Goal: Use online tool/utility: Use online tool/utility

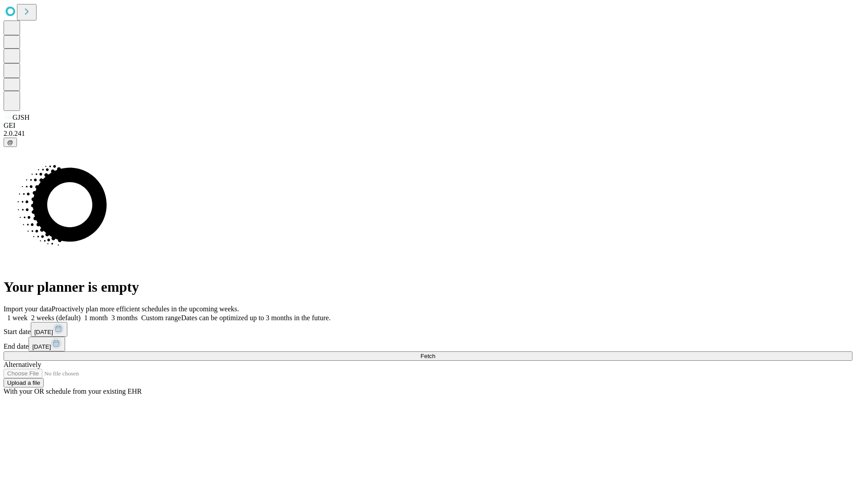
click at [435, 353] on span "Fetch" at bounding box center [427, 356] width 15 height 7
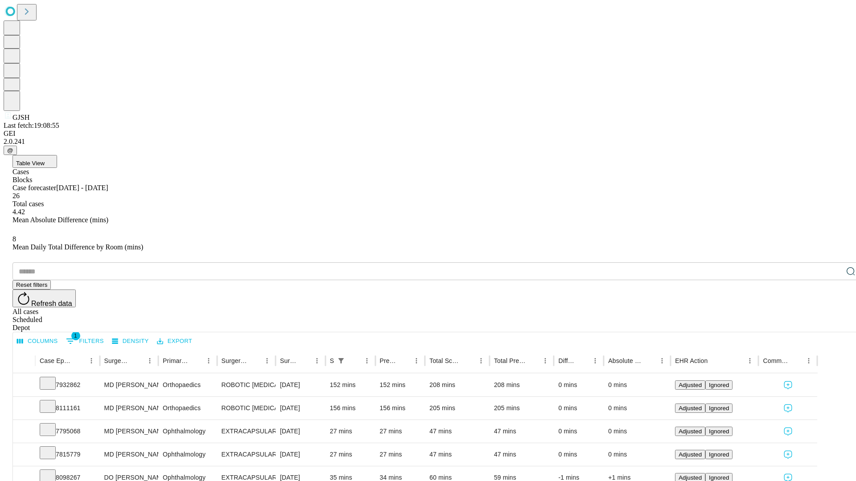
click at [45, 160] on span "Table View" at bounding box center [30, 163] width 29 height 7
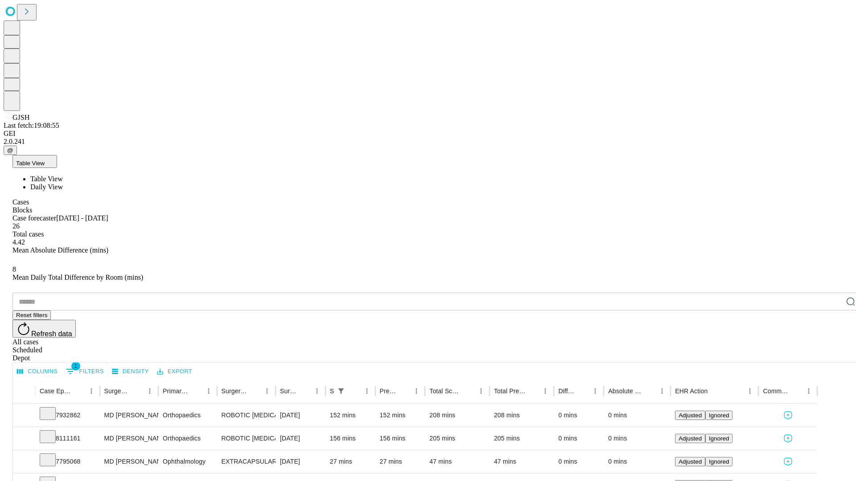
click at [63, 183] on span "Daily View" at bounding box center [46, 187] width 33 height 8
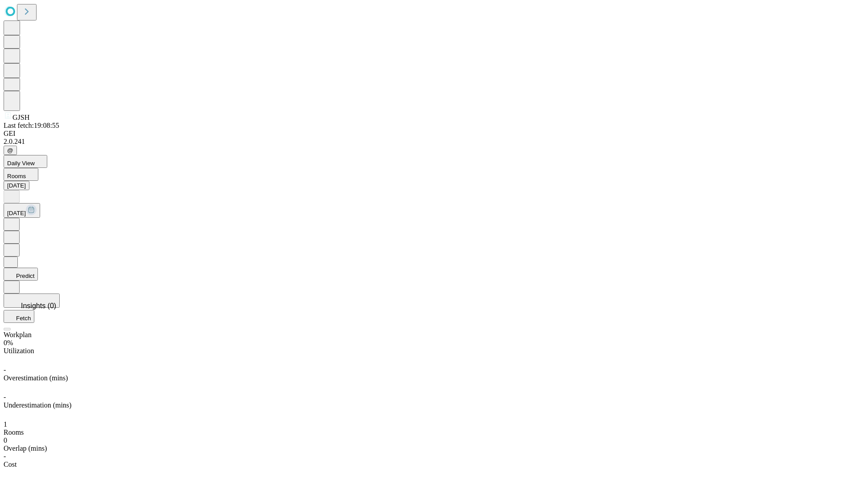
click at [38, 268] on button "Predict" at bounding box center [21, 274] width 34 height 13
